Goal: Transaction & Acquisition: Download file/media

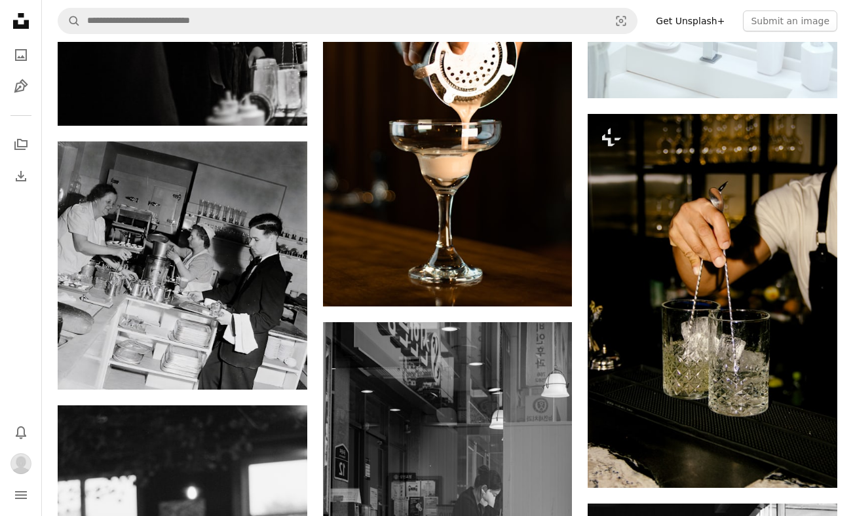
scroll to position [867, 0]
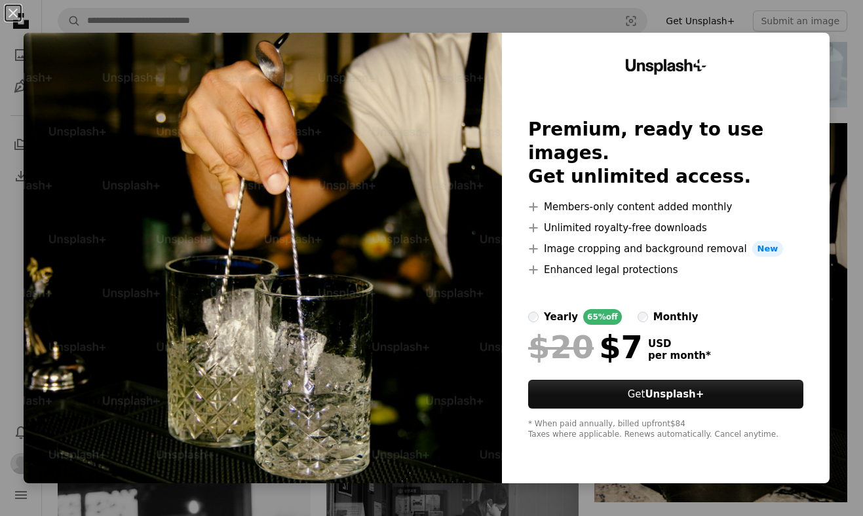
click at [835, 124] on div "An X shape Unsplash+ Premium, ready to use images. Get unlimited access. A plus…" at bounding box center [431, 258] width 863 height 516
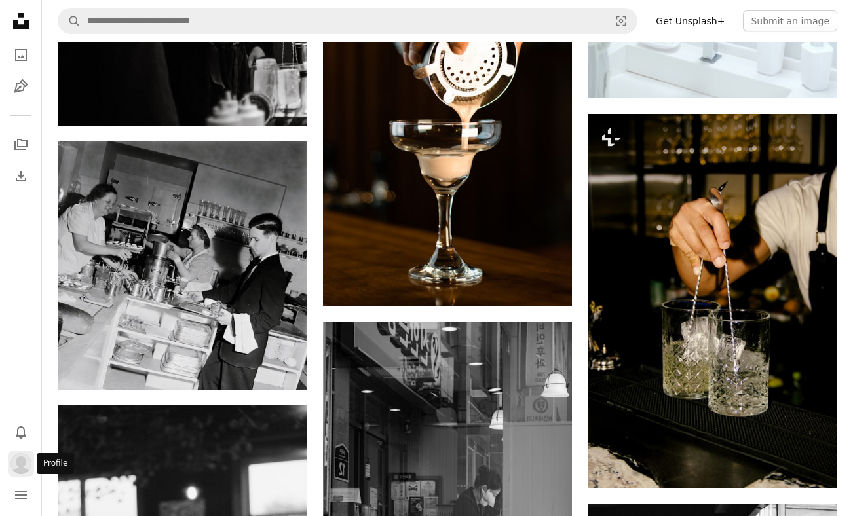
click at [23, 463] on img "Profile" at bounding box center [20, 463] width 21 height 21
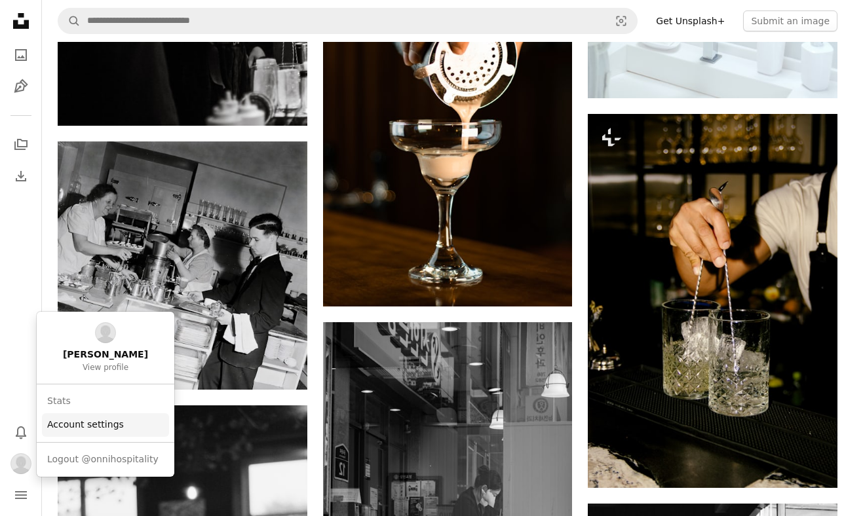
click at [73, 429] on link "Account settings" at bounding box center [105, 425] width 127 height 24
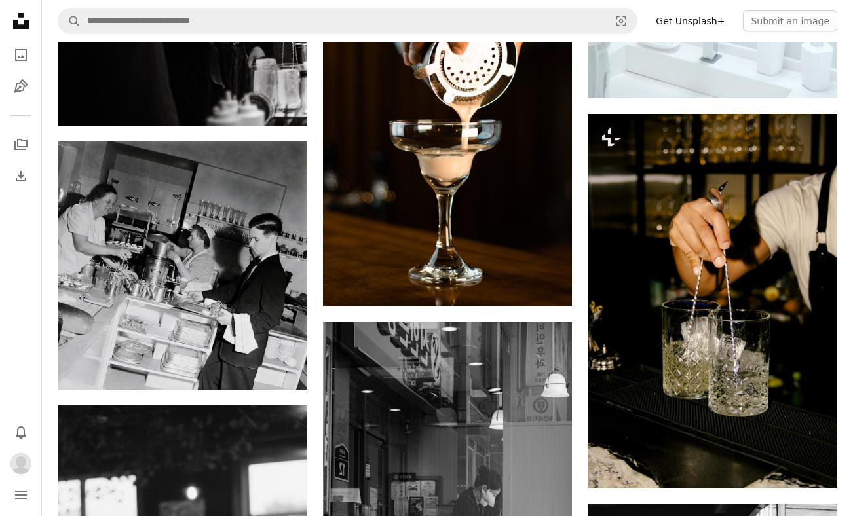
scroll to position [2820, 0]
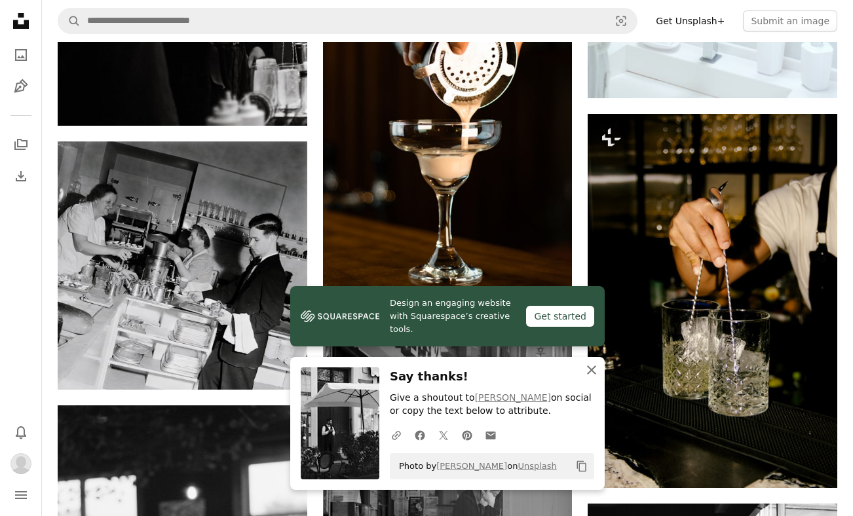
click at [594, 371] on icon "button" at bounding box center [591, 370] width 9 height 9
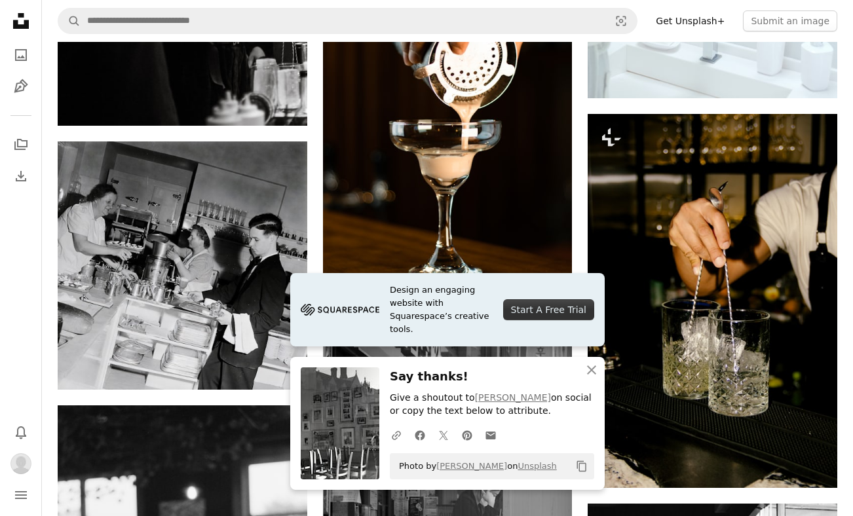
scroll to position [3414, 0]
drag, startPoint x: 588, startPoint y: 370, endPoint x: 652, endPoint y: 351, distance: 66.3
click at [588, 370] on icon "An X shape" at bounding box center [592, 370] width 16 height 16
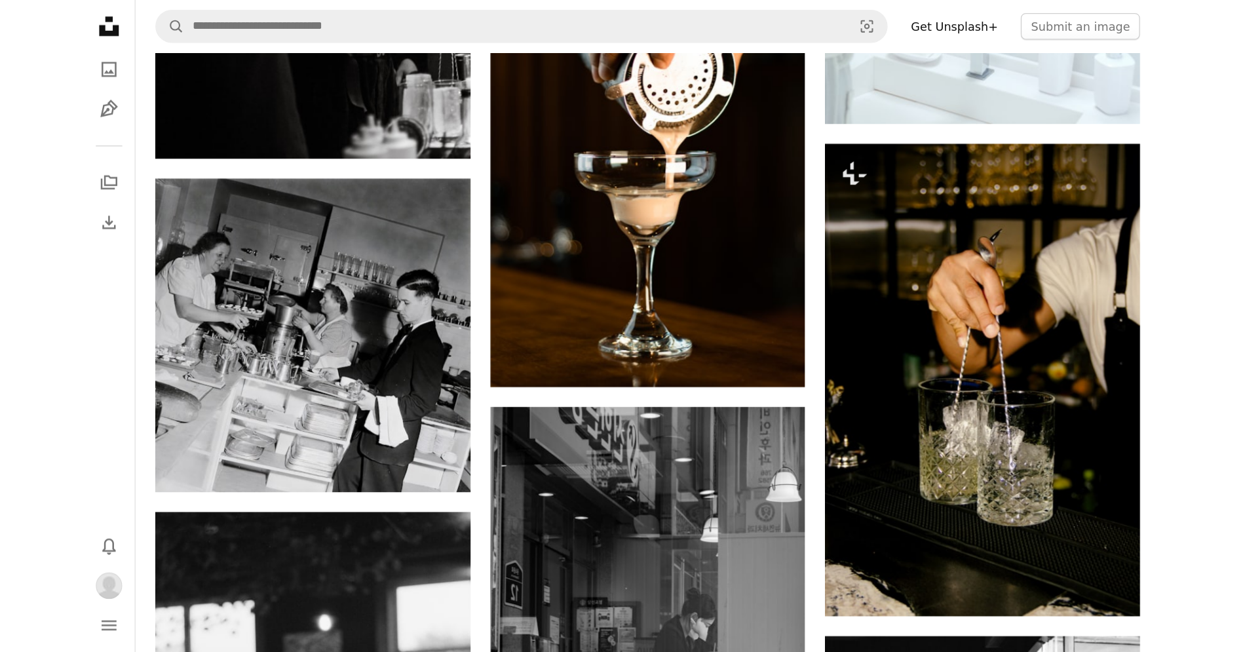
scroll to position [555, 0]
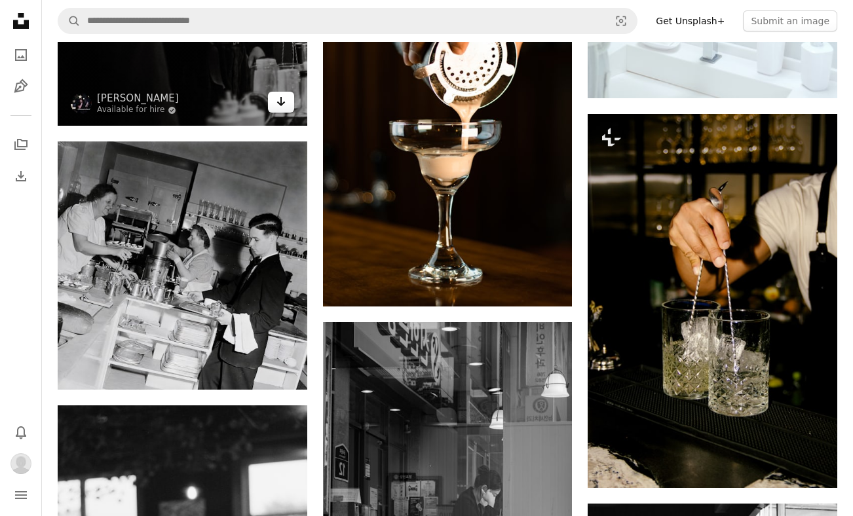
click at [276, 109] on icon "Arrow pointing down" at bounding box center [281, 102] width 10 height 16
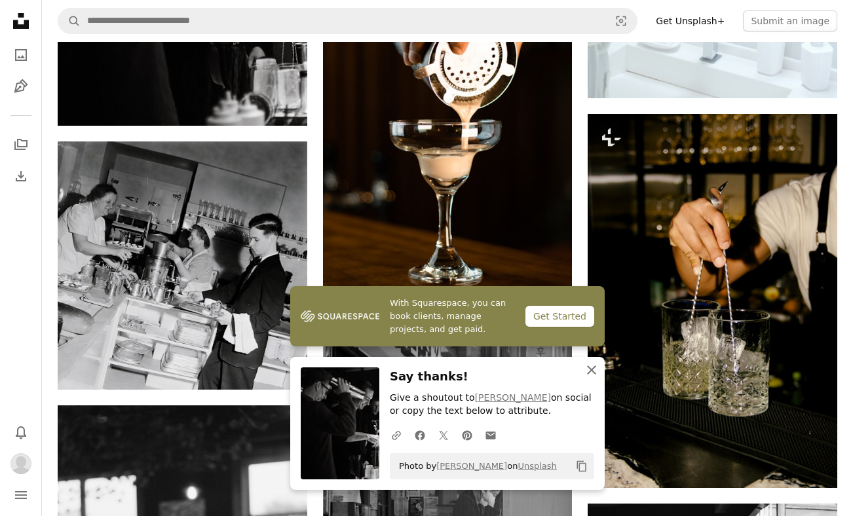
click at [592, 370] on icon "button" at bounding box center [591, 370] width 9 height 9
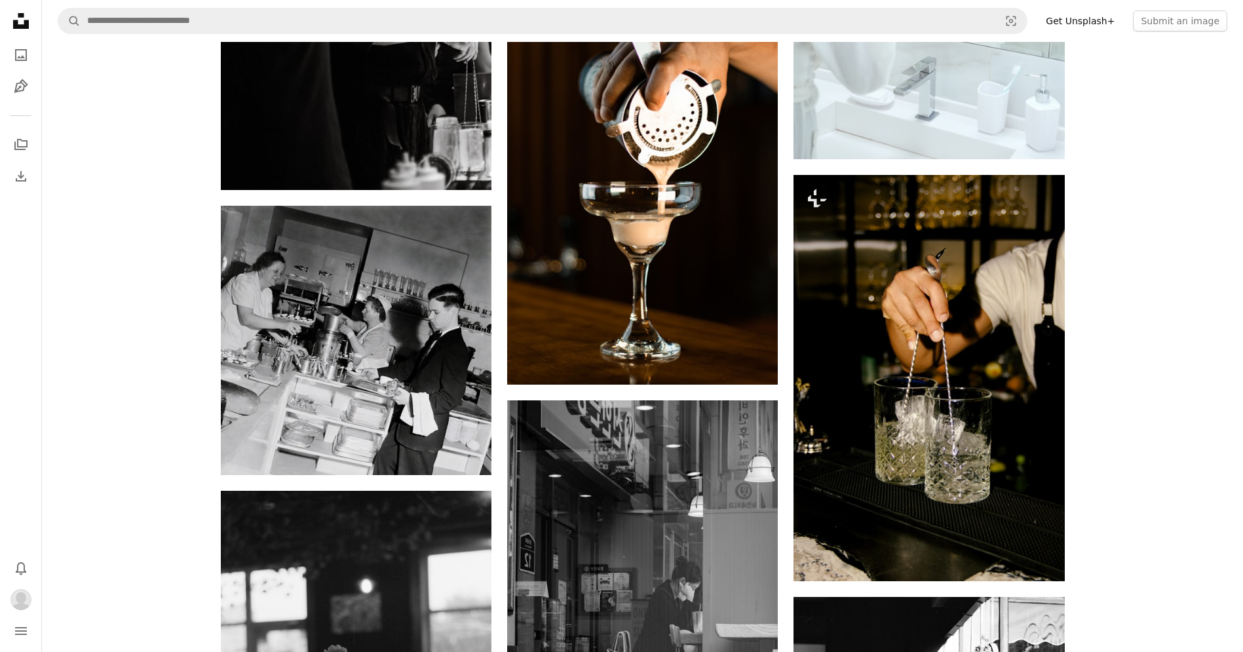
scroll to position [4138, 0]
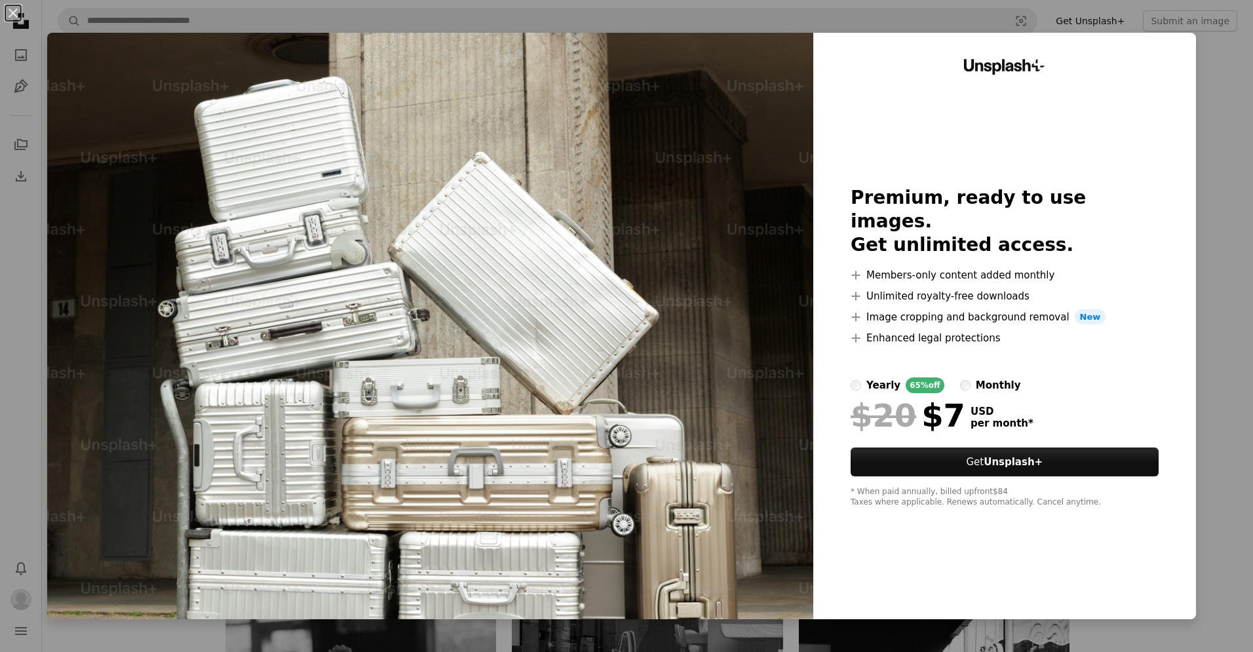
click at [852, 185] on div "An X shape Unsplash+ Premium, ready to use images. Get unlimited access. A plus…" at bounding box center [626, 326] width 1253 height 652
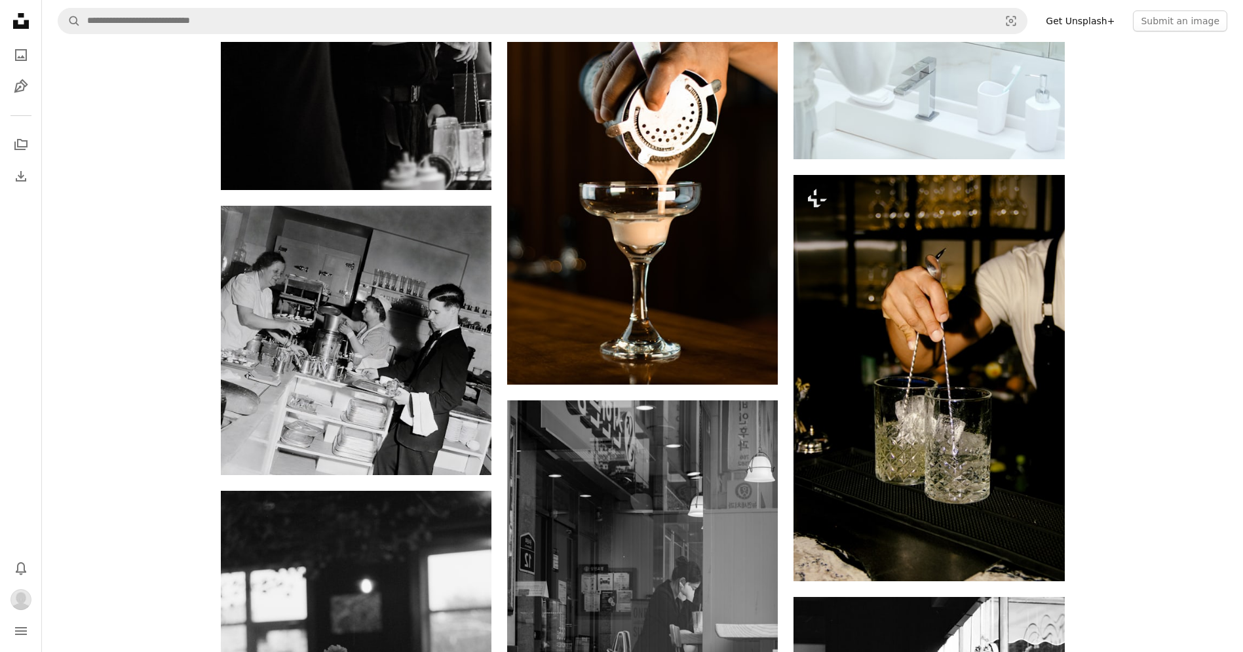
scroll to position [4525, 0]
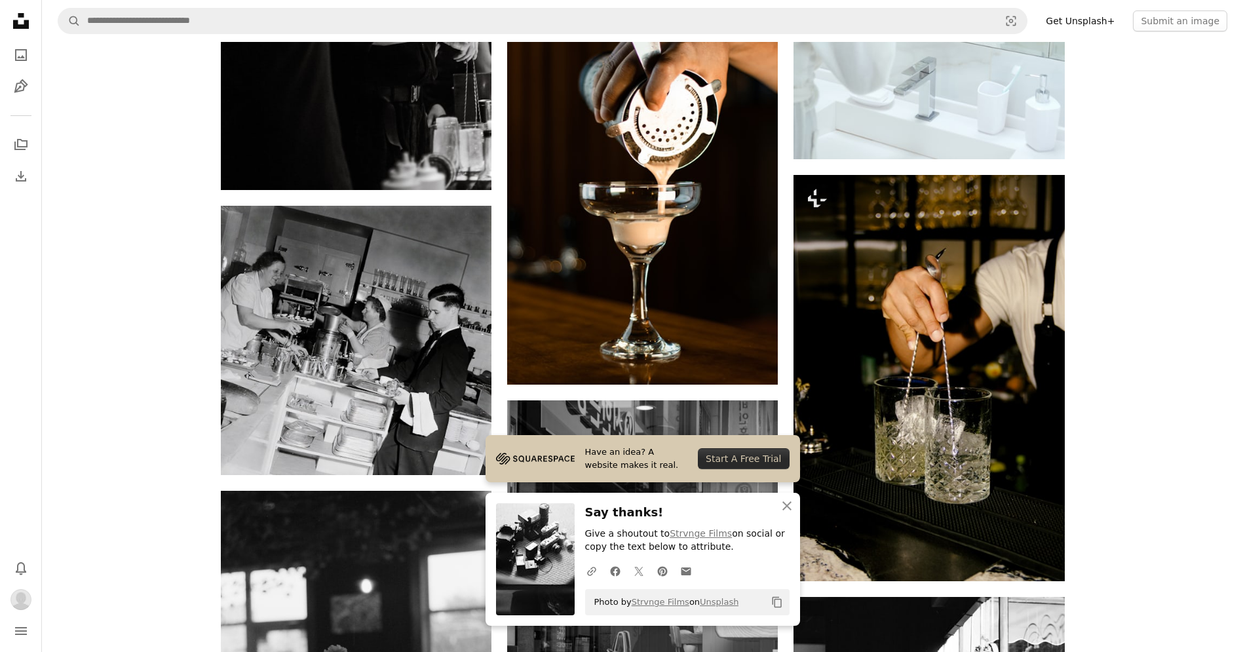
scroll to position [5157, 0]
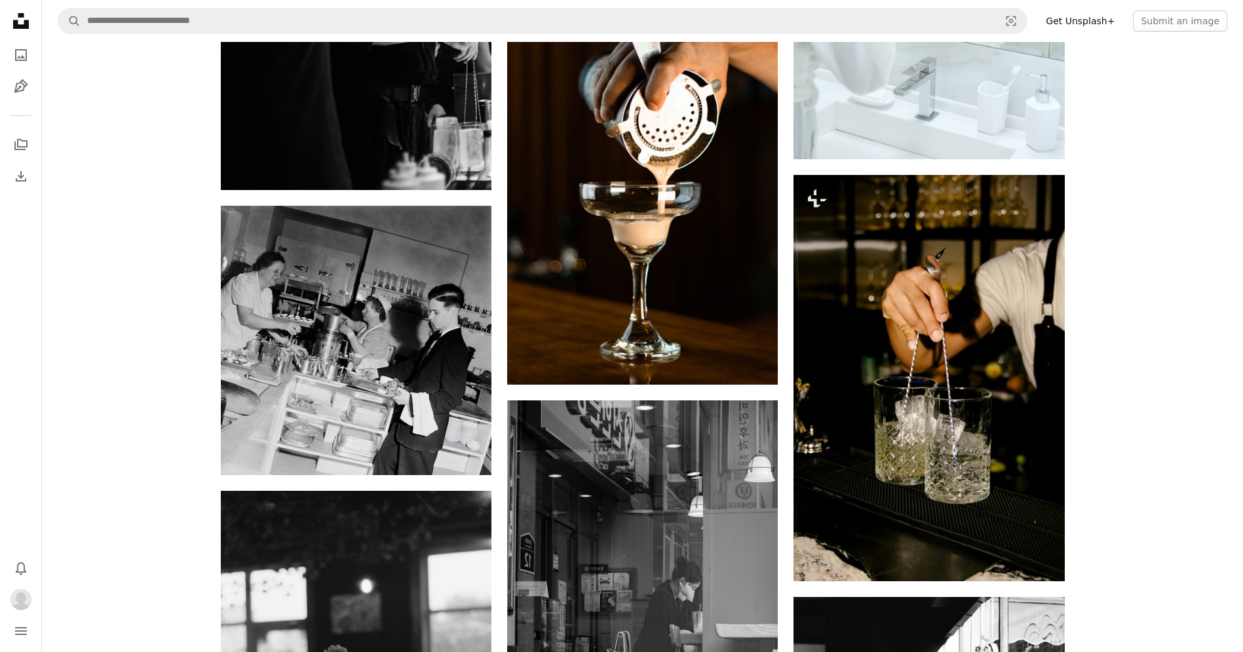
scroll to position [5823, 0]
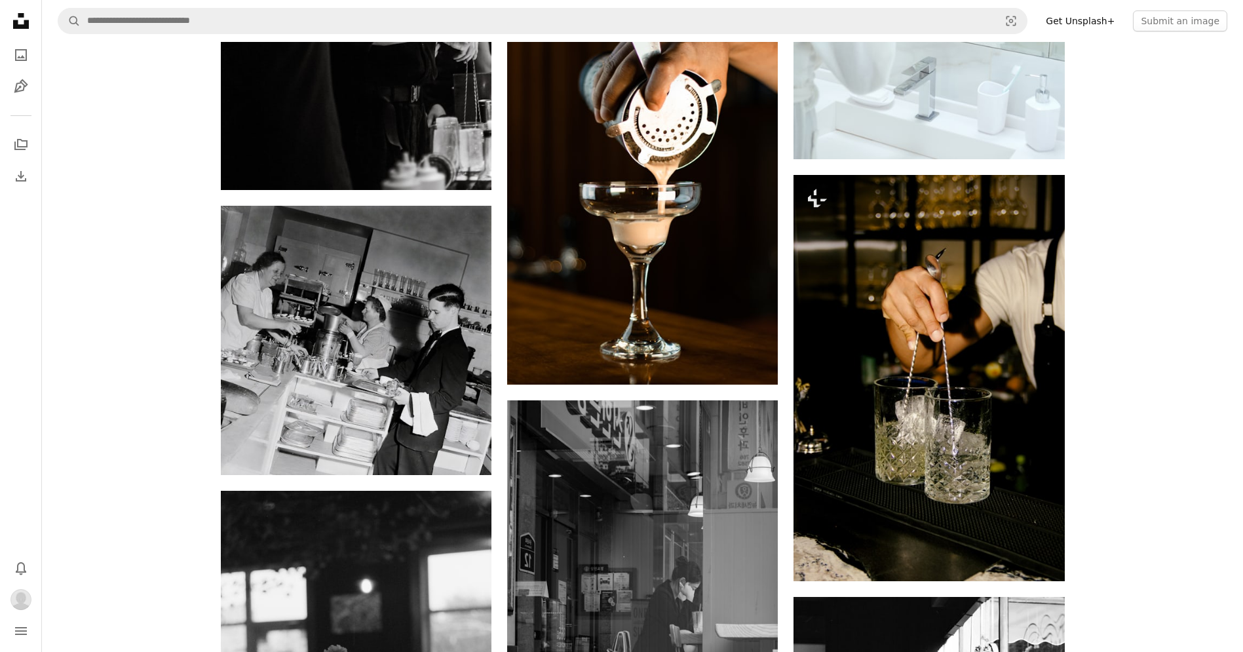
scroll to position [9322, 0]
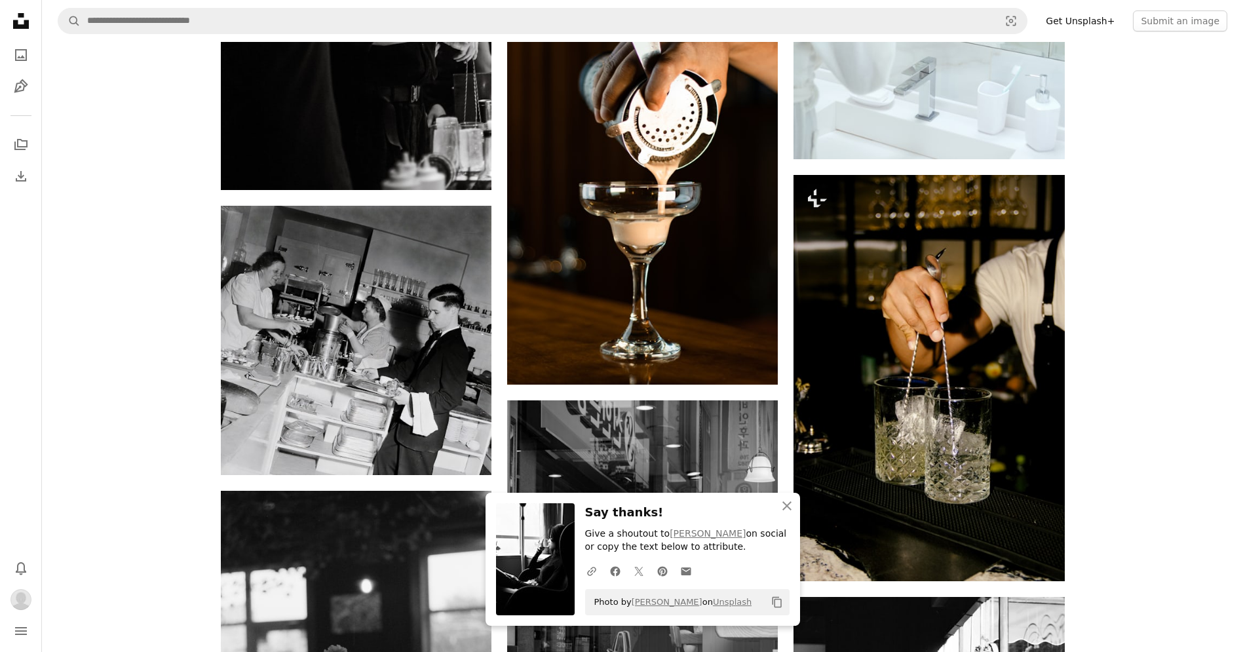
scroll to position [9572, 0]
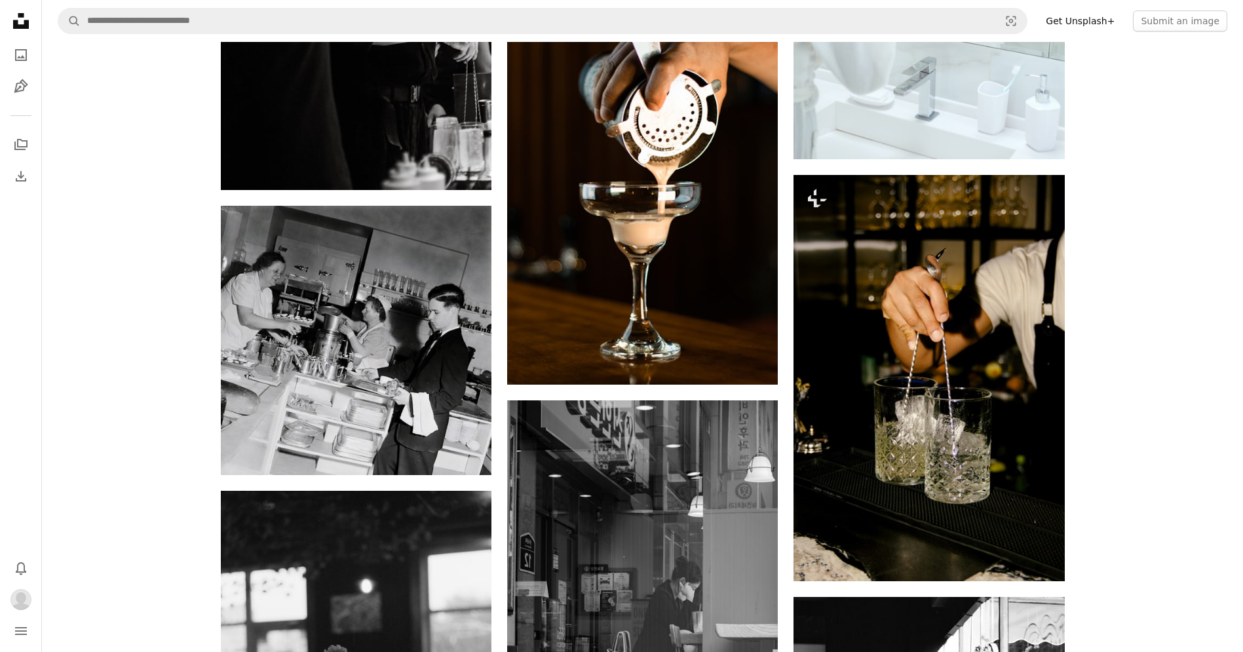
scroll to position [10624, 0]
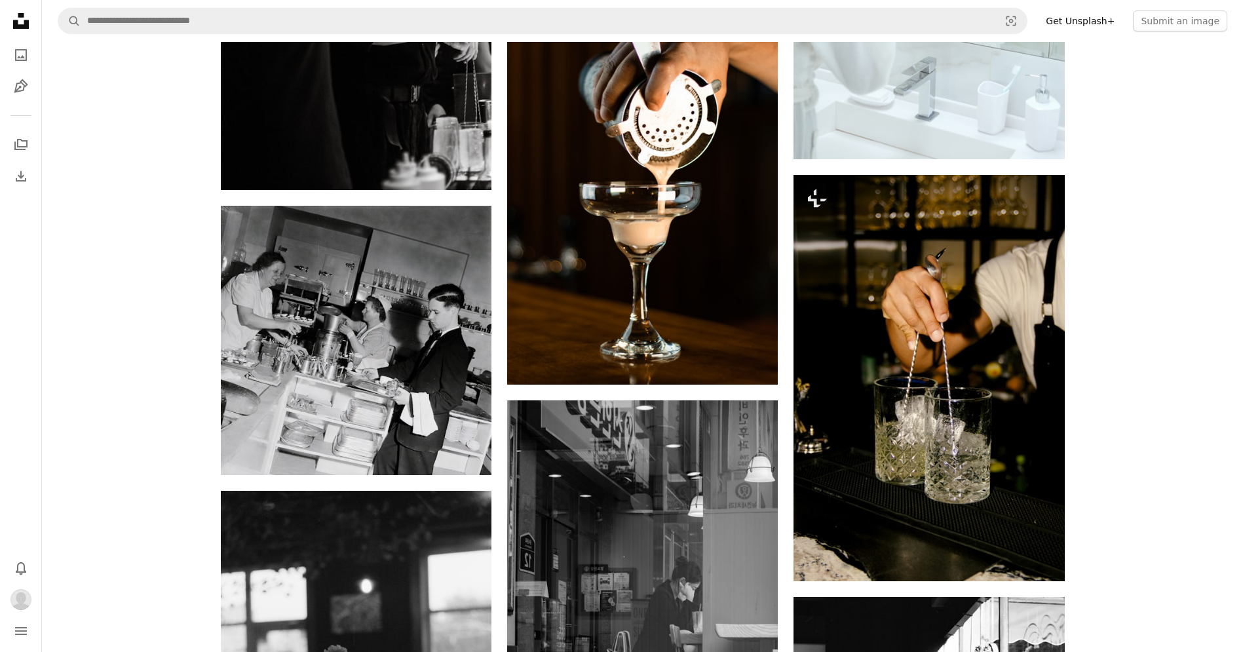
scroll to position [11661, 0]
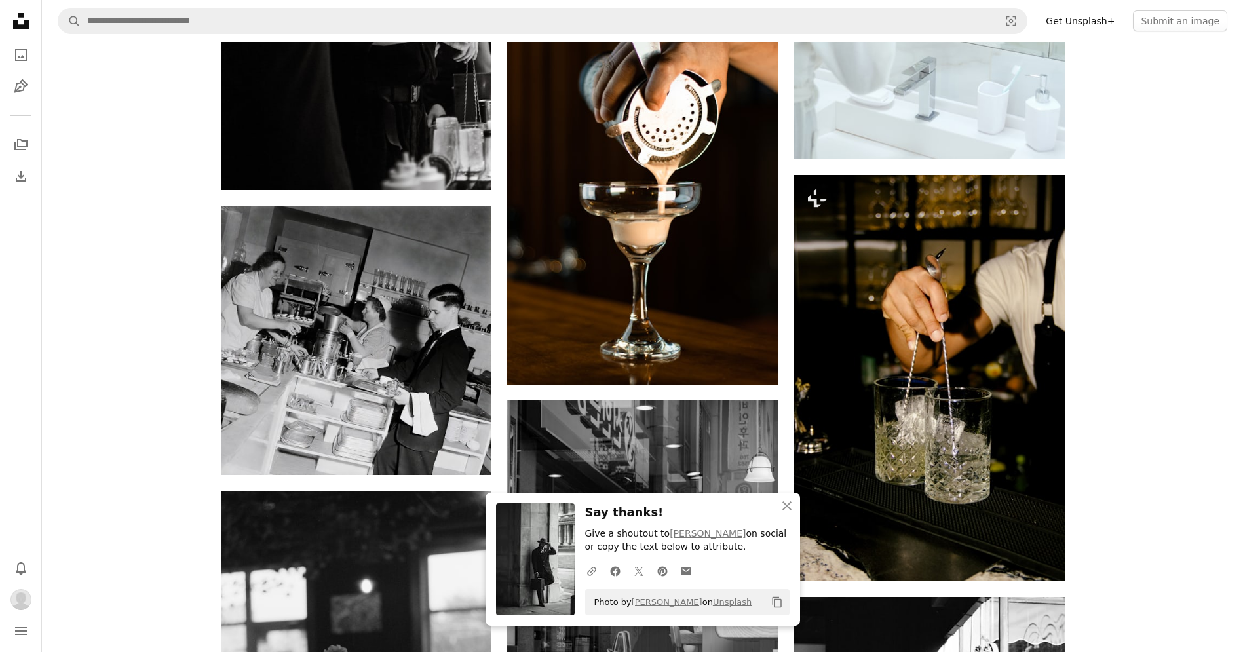
scroll to position [11811, 0]
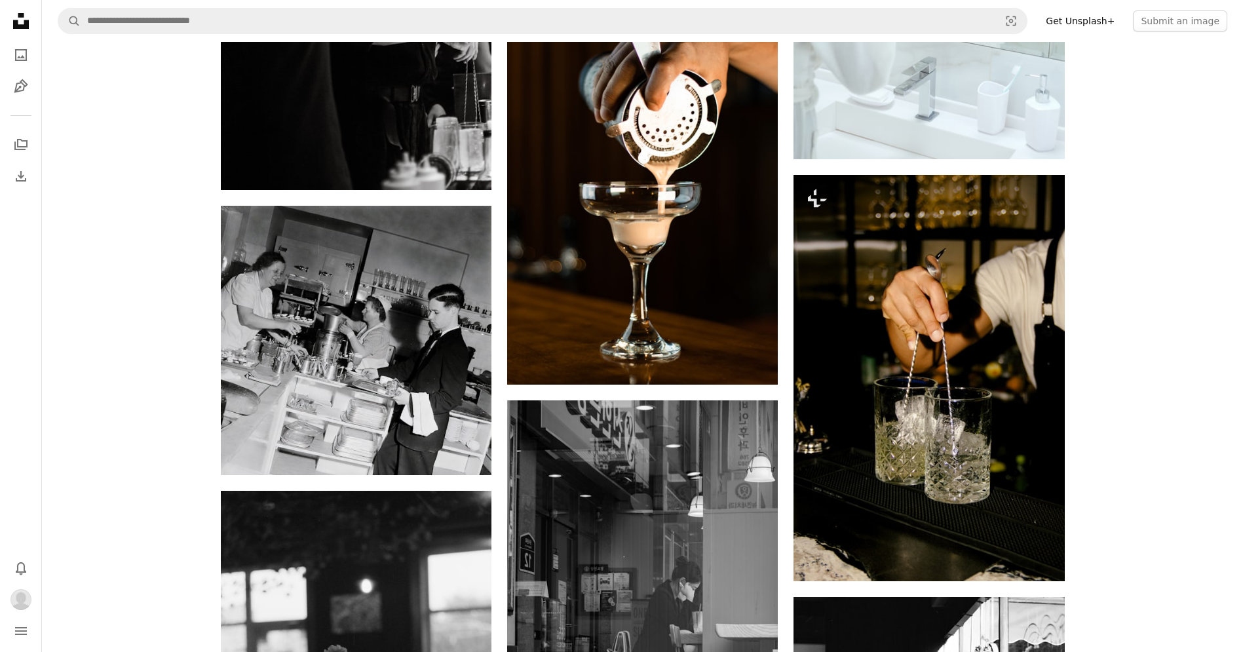
scroll to position [13386, 0]
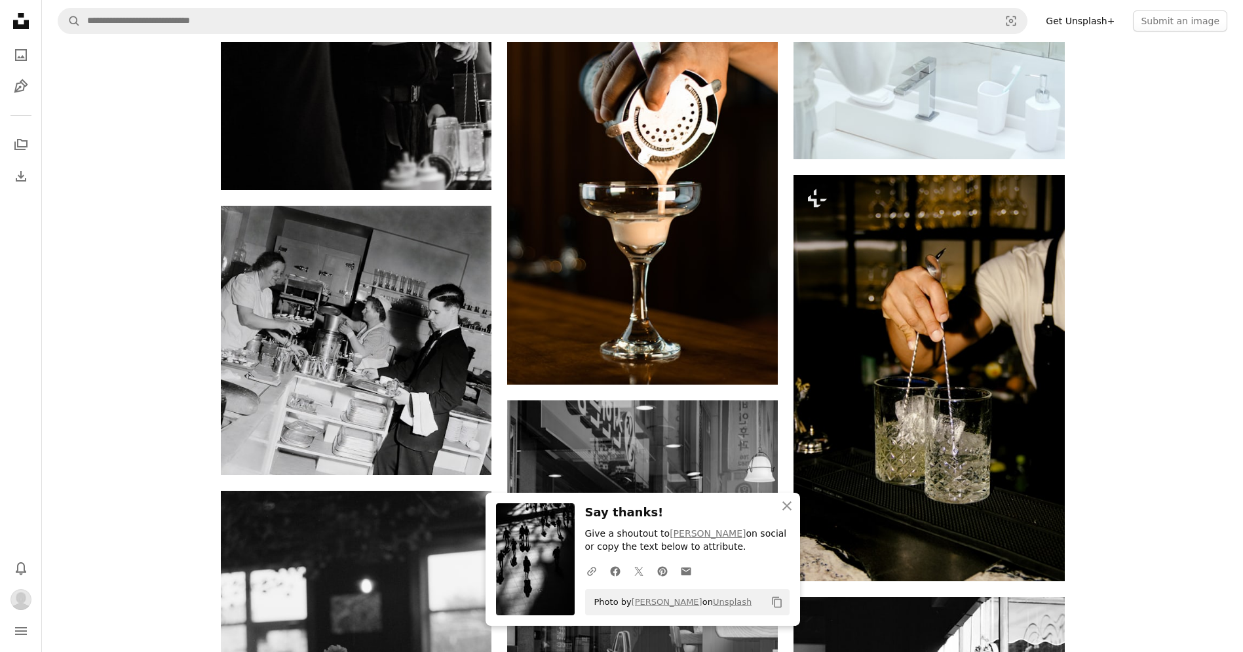
scroll to position [13814, 0]
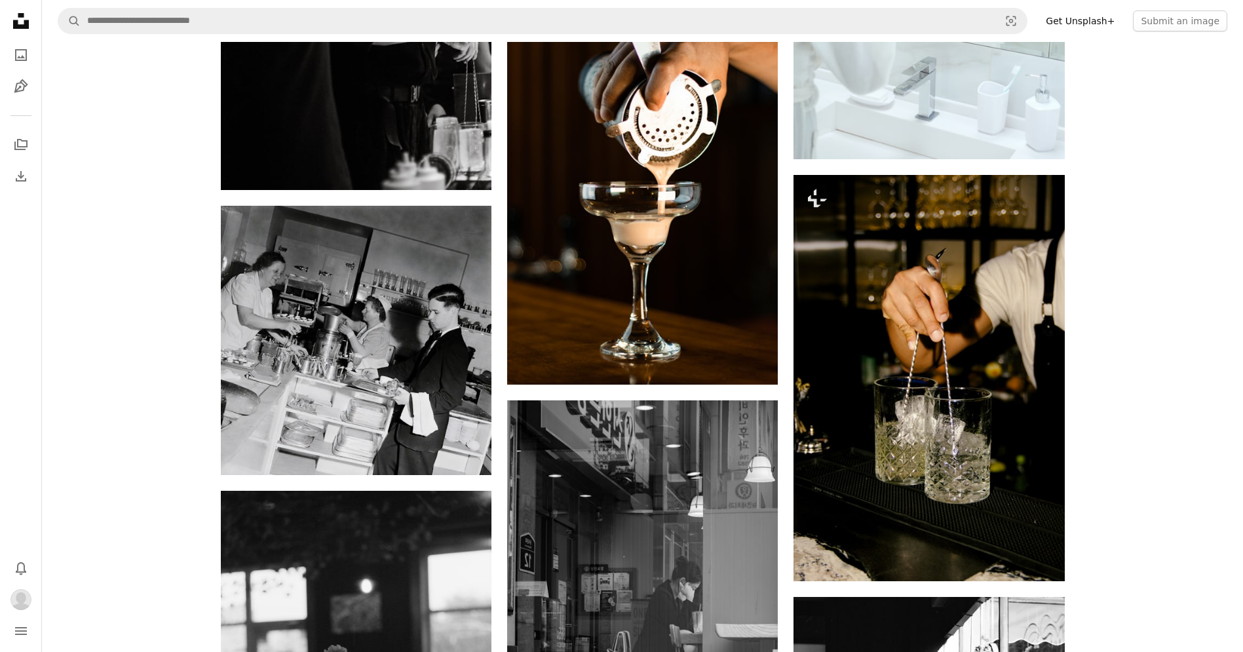
scroll to position [15702, 0]
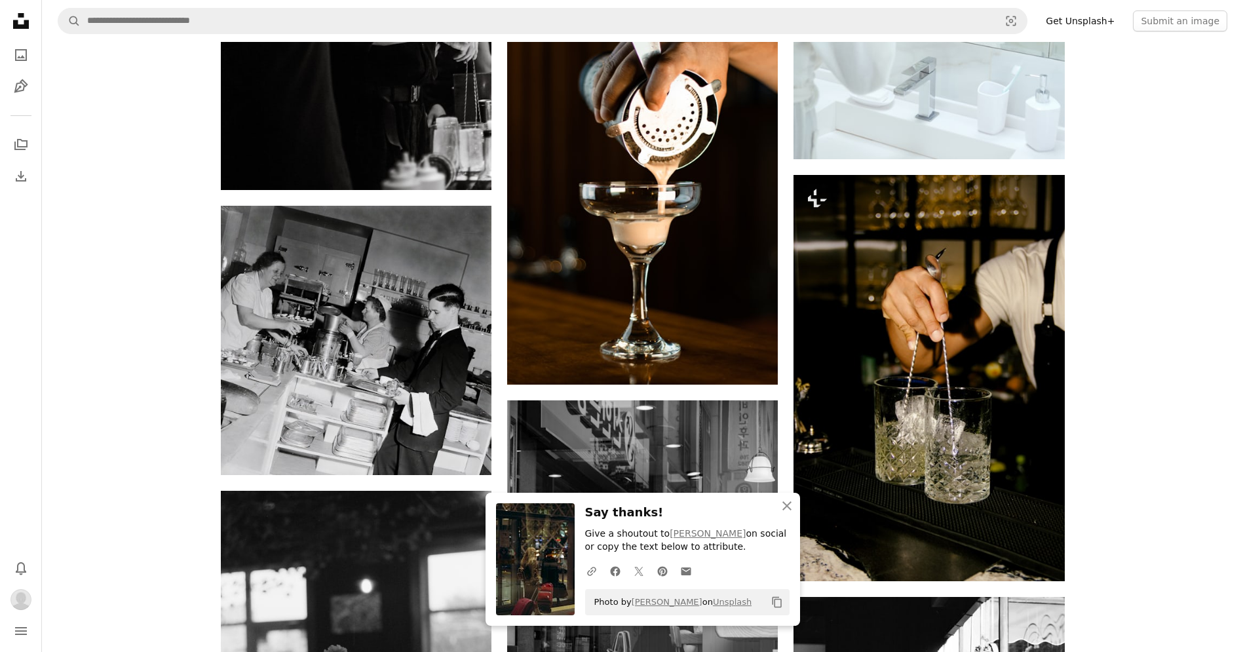
scroll to position [15038, 0]
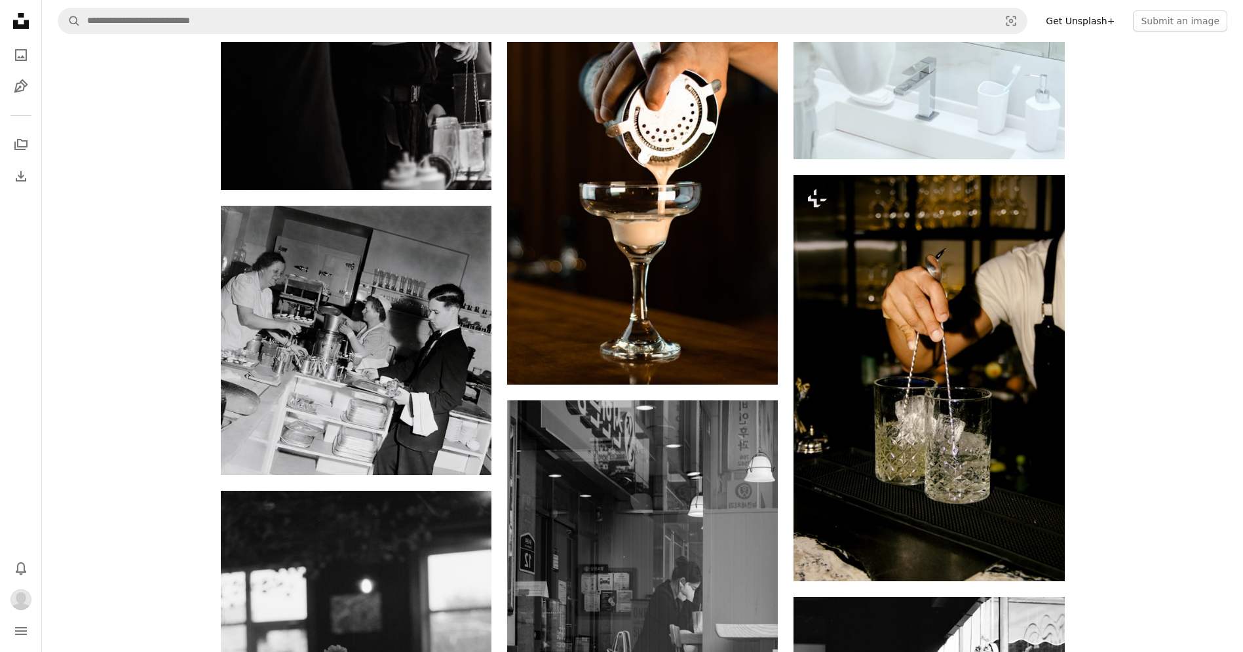
scroll to position [1536, 0]
